Goal: Information Seeking & Learning: Find specific page/section

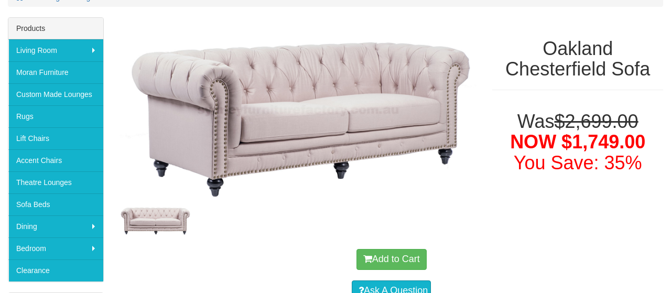
scroll to position [156, 0]
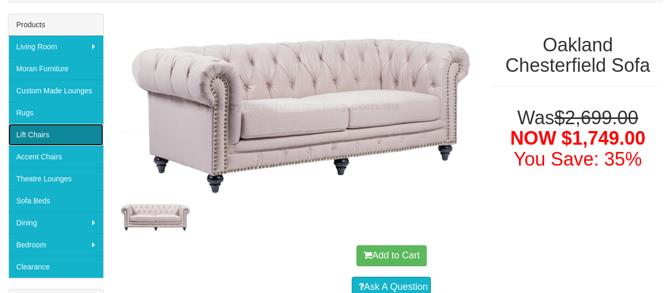
click at [49, 137] on link "Lift Chairs" at bounding box center [55, 135] width 95 height 22
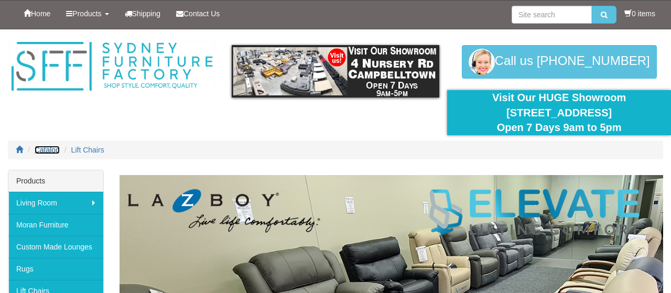
click at [52, 148] on span "Catalog" at bounding box center [47, 150] width 25 height 8
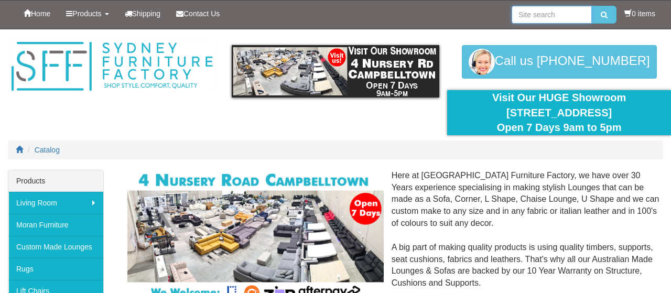
click at [542, 16] on input "search" at bounding box center [552, 15] width 80 height 18
type input "office chair"
click at [592, 6] on button "submit" at bounding box center [604, 15] width 25 height 18
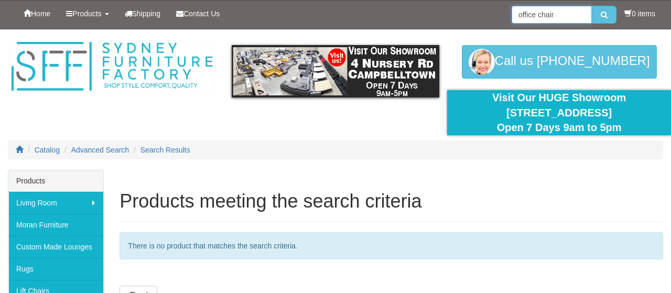
click at [559, 16] on input "office chair" at bounding box center [552, 15] width 80 height 18
type input "o"
type input "desk chair"
click at [592, 6] on button "submit" at bounding box center [604, 15] width 25 height 18
click at [553, 14] on input "desk chair" at bounding box center [552, 15] width 80 height 18
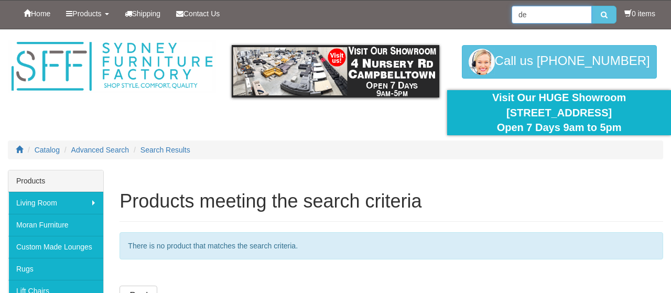
type input "d"
type input "chesterfield"
click at [592, 6] on button "submit" at bounding box center [604, 15] width 25 height 18
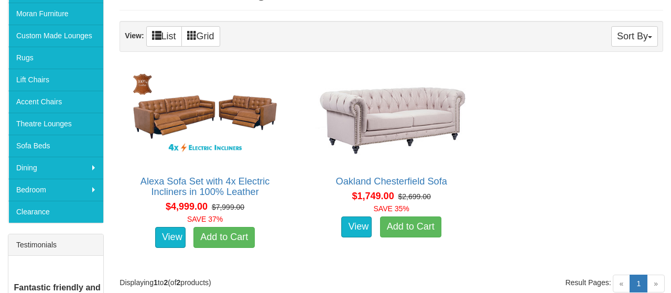
scroll to position [211, 0]
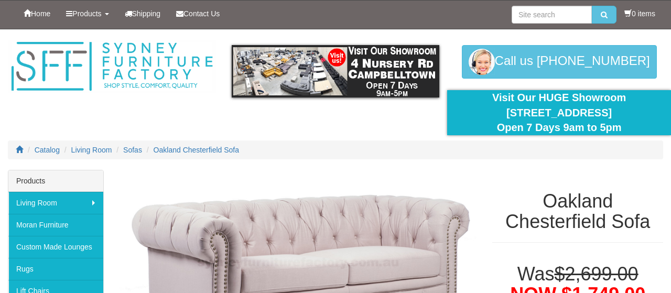
scroll to position [156, 0]
